Goal: Transaction & Acquisition: Purchase product/service

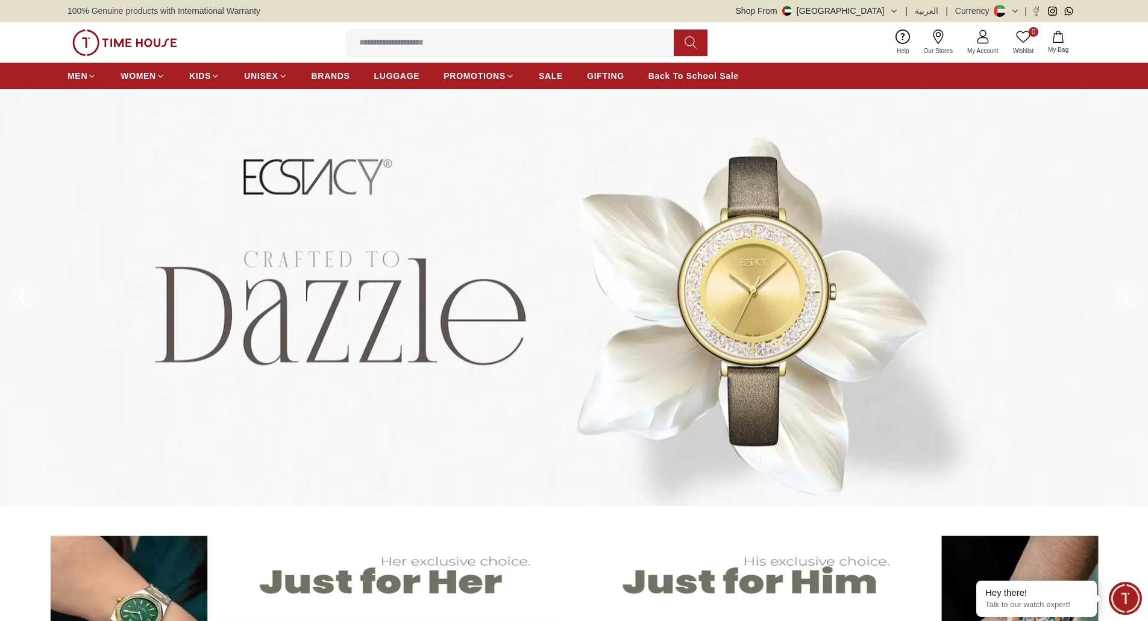
drag, startPoint x: 1155, startPoint y: 1, endPoint x: 881, endPoint y: 12, distance: 273.7
click at [881, 12] on button "Shop From UAE" at bounding box center [817, 11] width 163 height 12
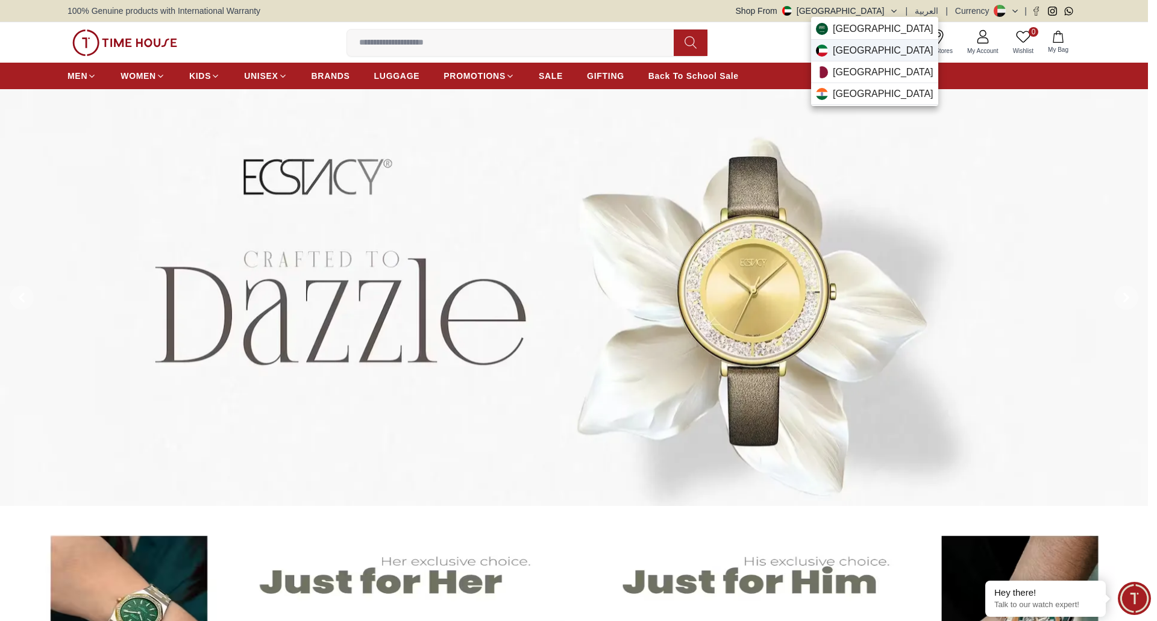
click at [854, 52] on span "Kuwait" at bounding box center [883, 50] width 101 height 14
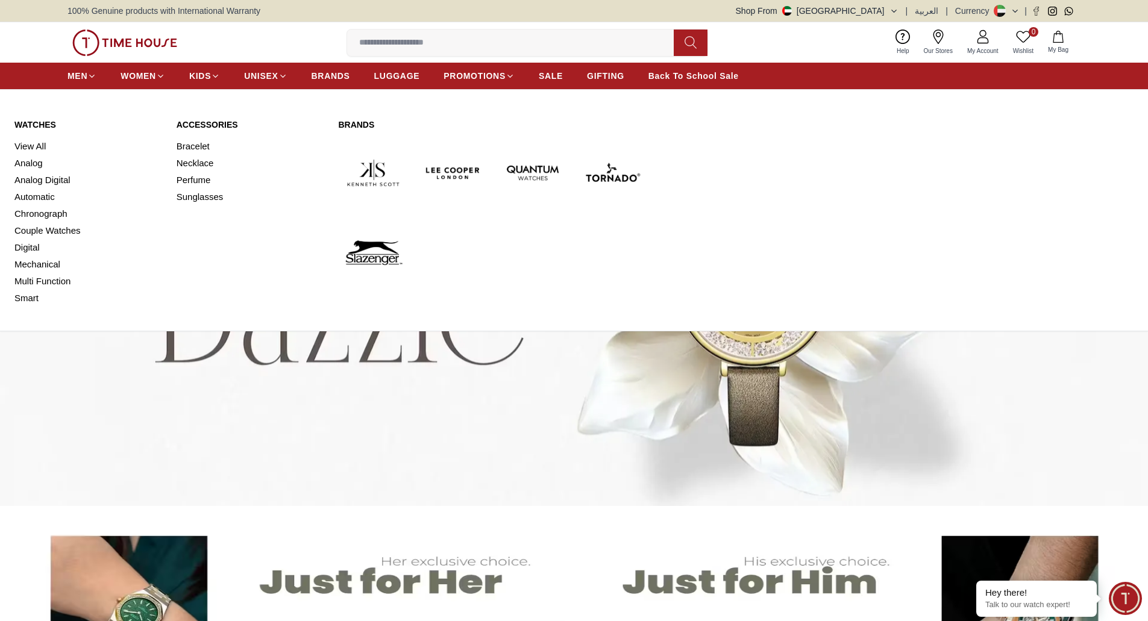
click at [34, 123] on link "Watches" at bounding box center [88, 125] width 148 height 12
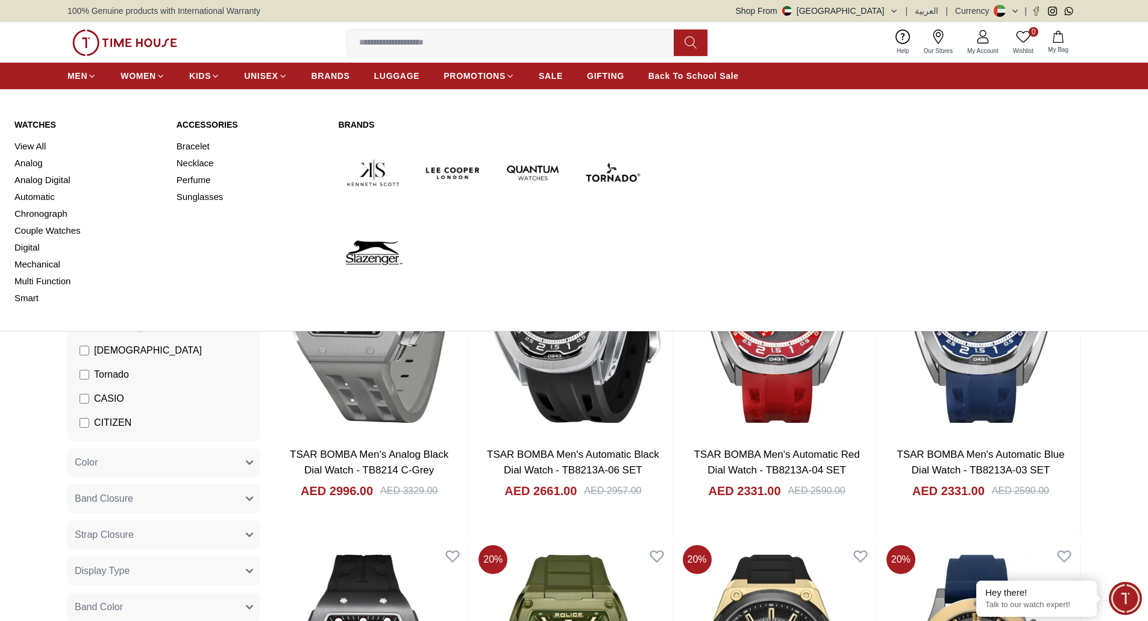
click at [34, 122] on link "Watches" at bounding box center [88, 125] width 148 height 12
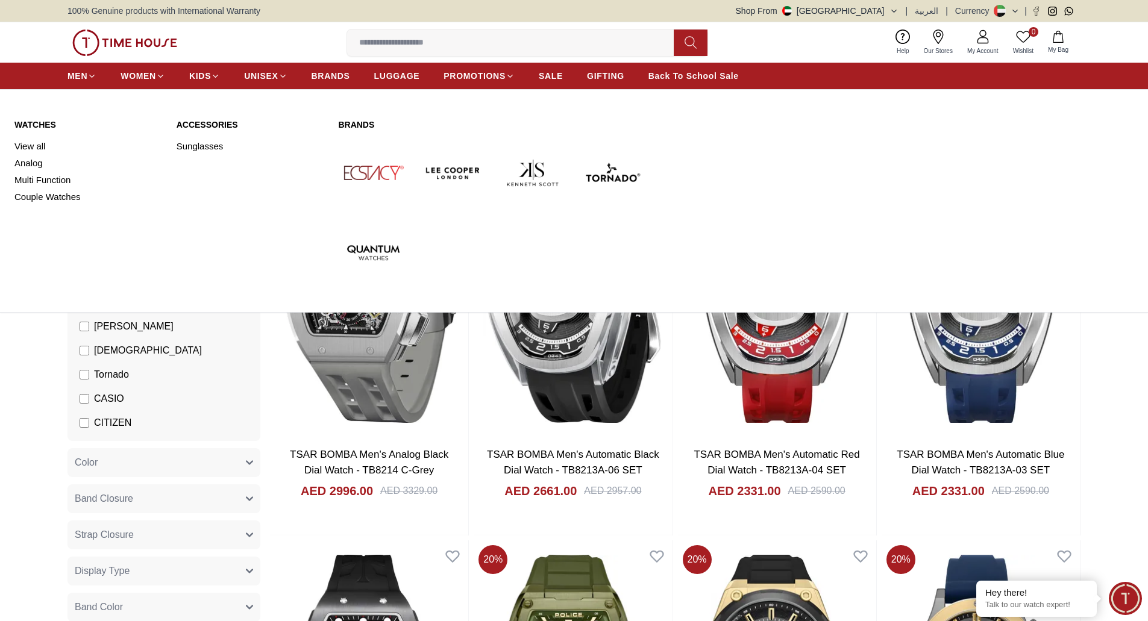
click at [46, 123] on link "Watches" at bounding box center [88, 125] width 148 height 12
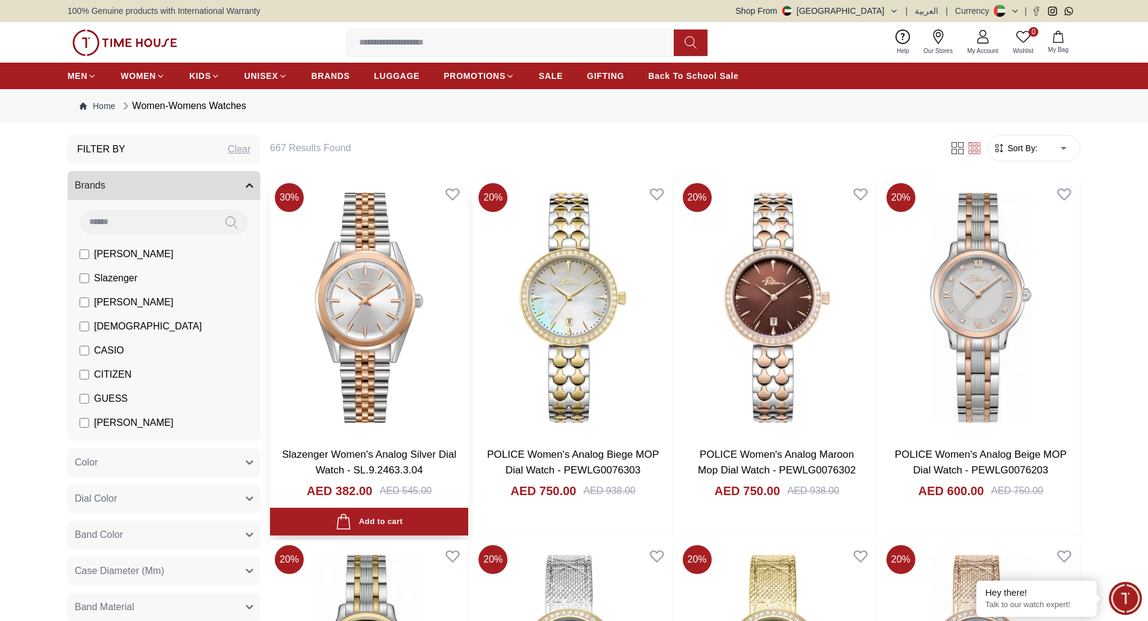
click at [363, 313] on img at bounding box center [369, 307] width 198 height 259
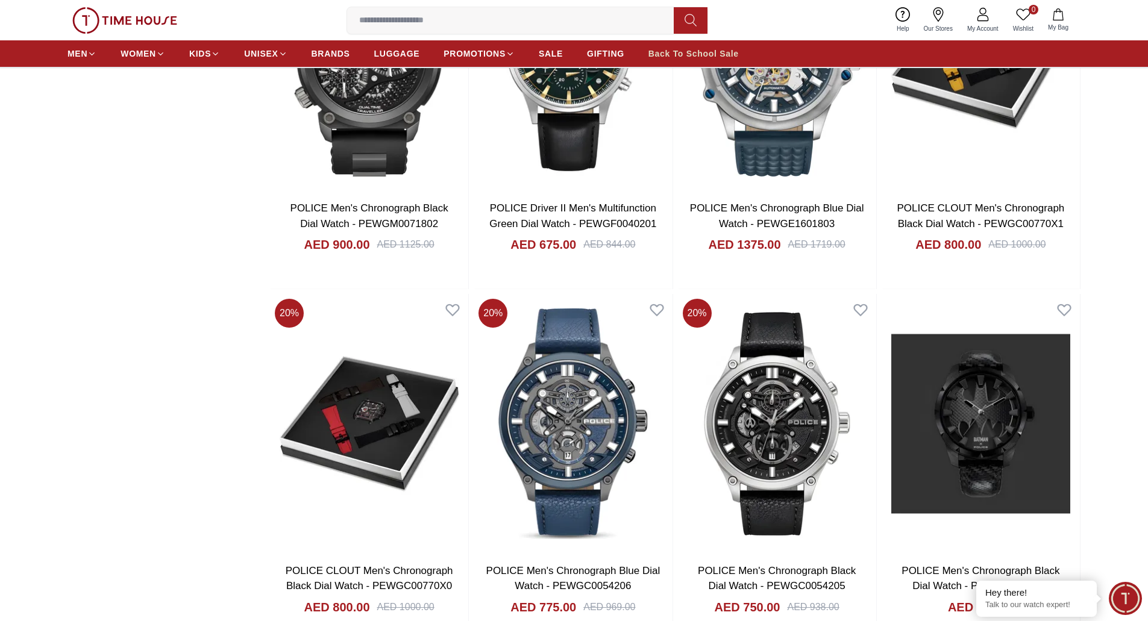
click at [696, 46] on link "Back To School Sale" at bounding box center [693, 54] width 90 height 22
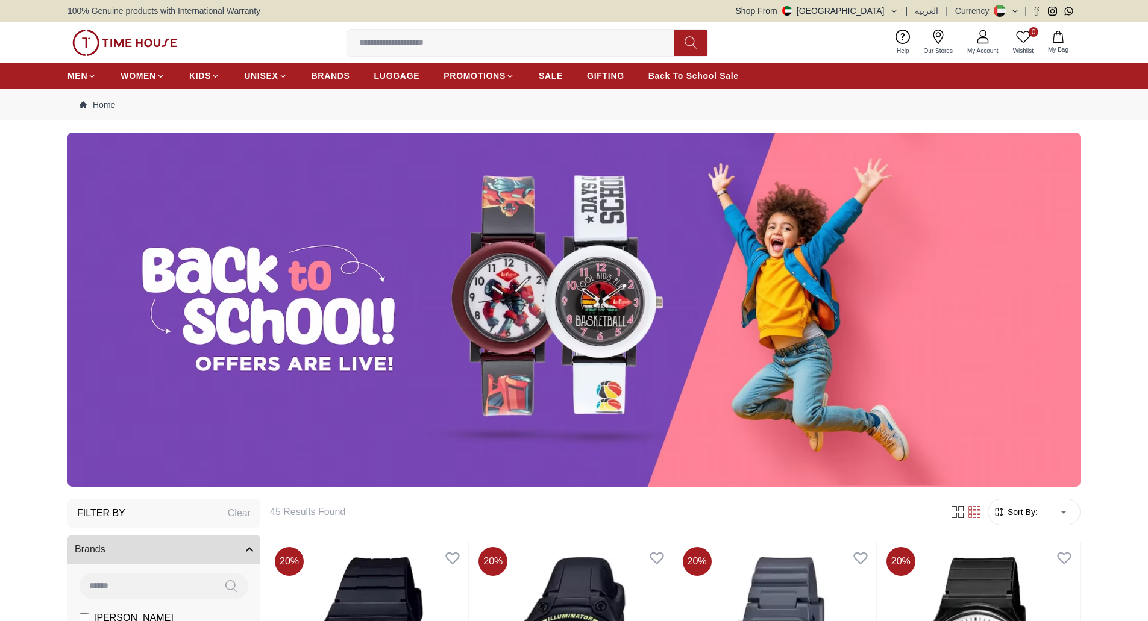
drag, startPoint x: 0, startPoint y: 0, endPoint x: 377, endPoint y: 278, distance: 468.4
